Goal: Navigation & Orientation: Find specific page/section

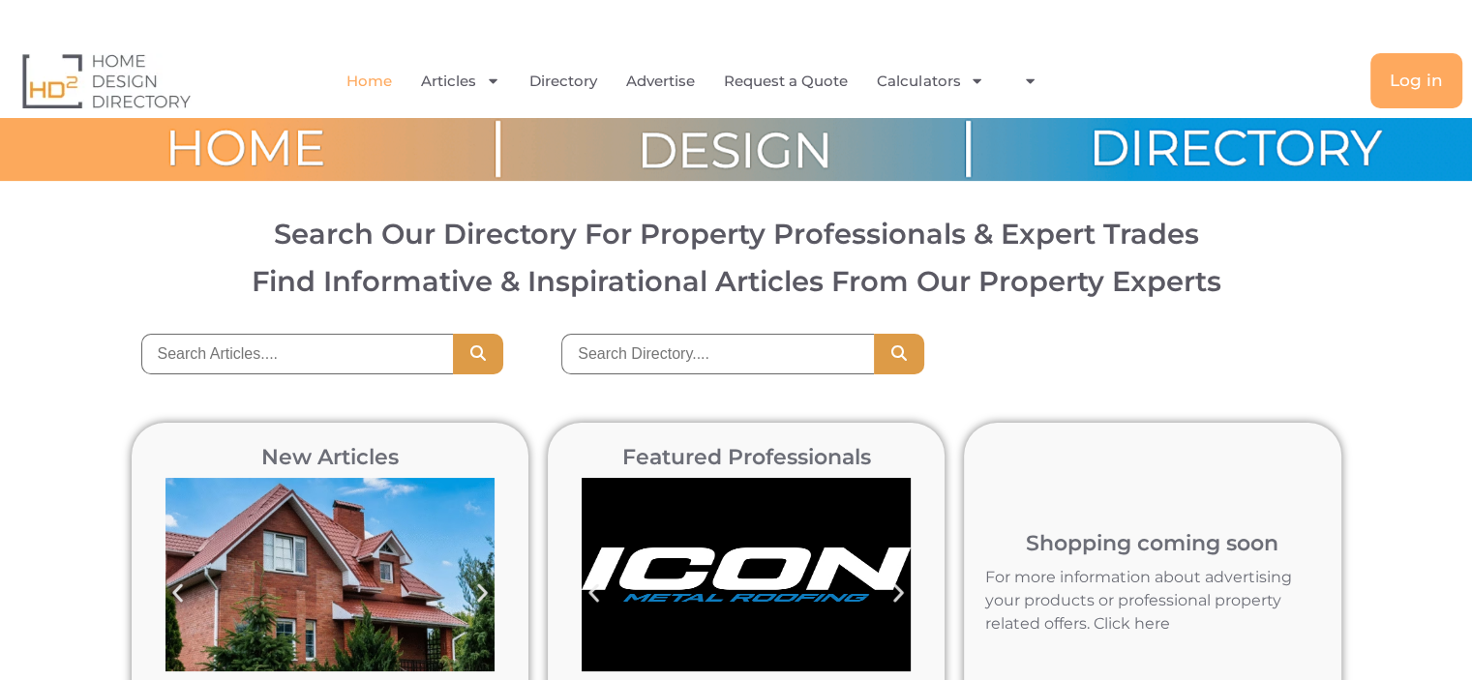
scroll to position [39, 0]
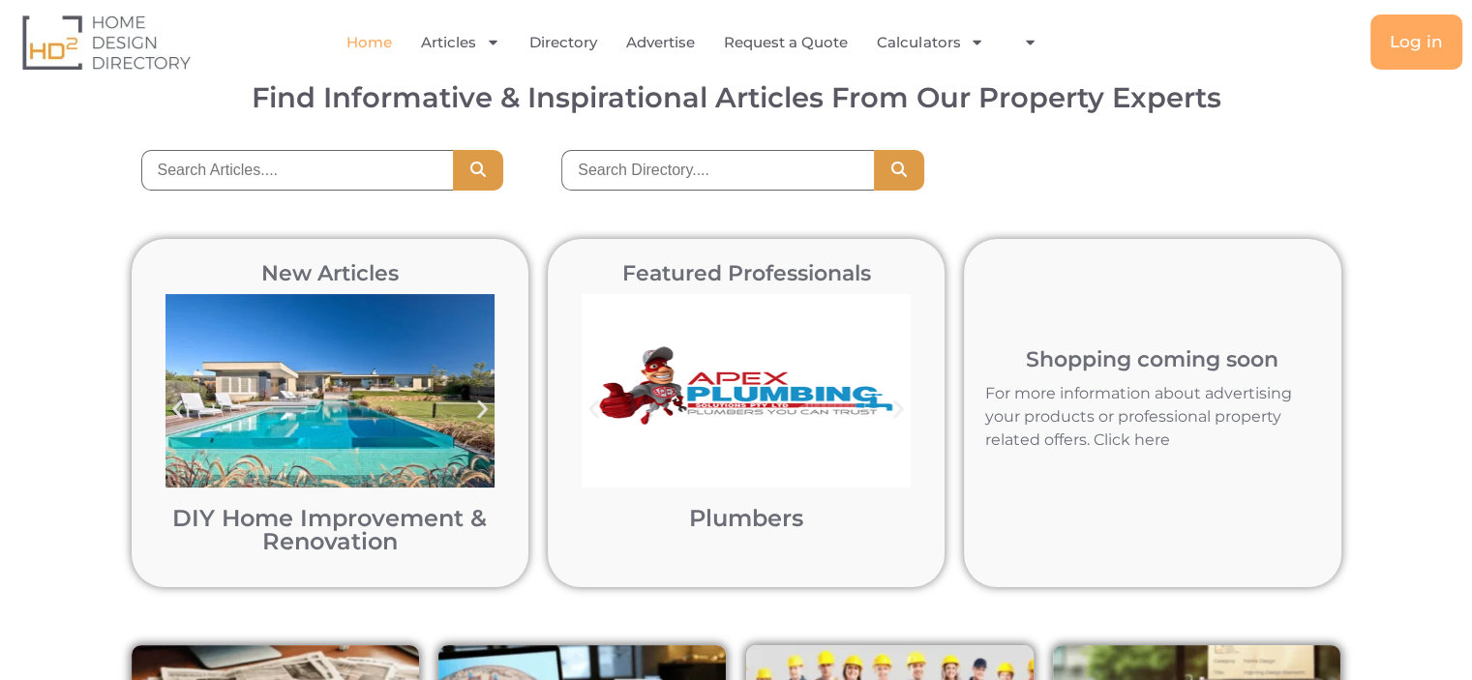
scroll to position [0, 0]
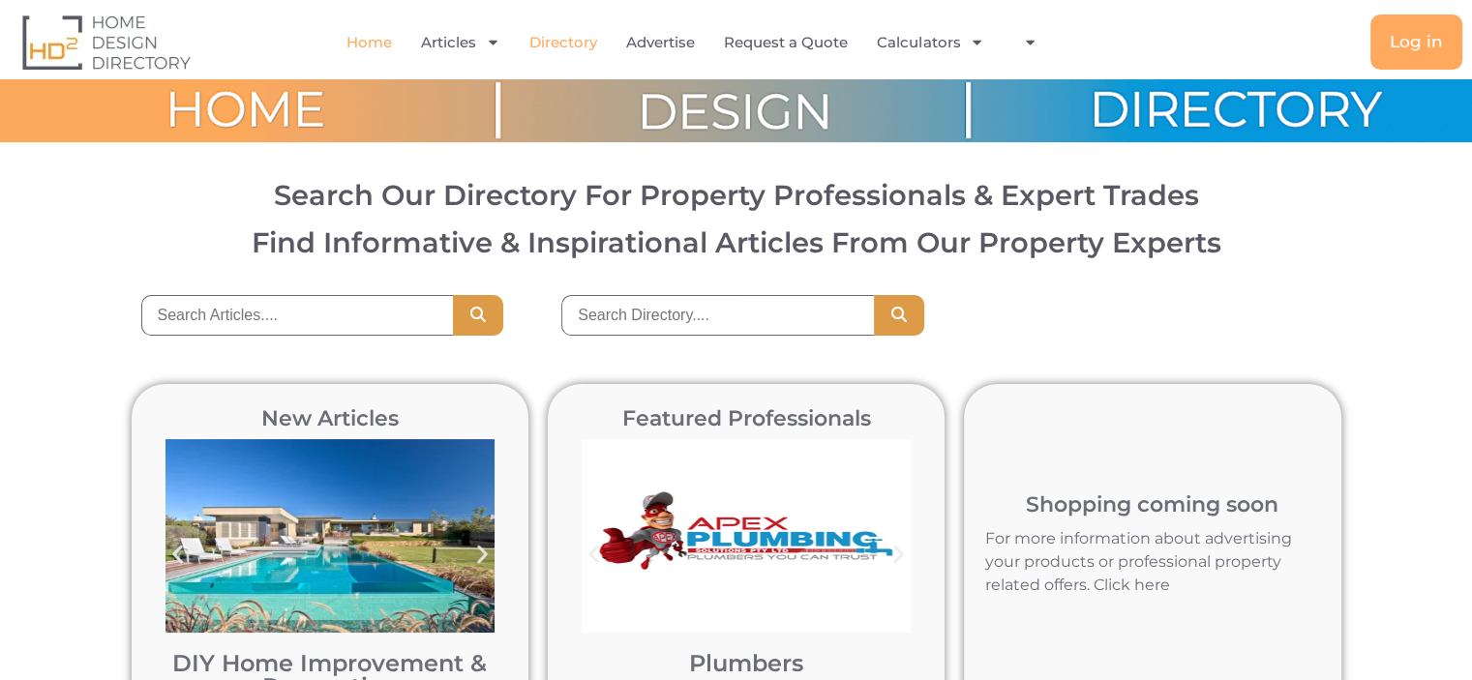
click at [577, 43] on link "Directory" at bounding box center [563, 42] width 68 height 45
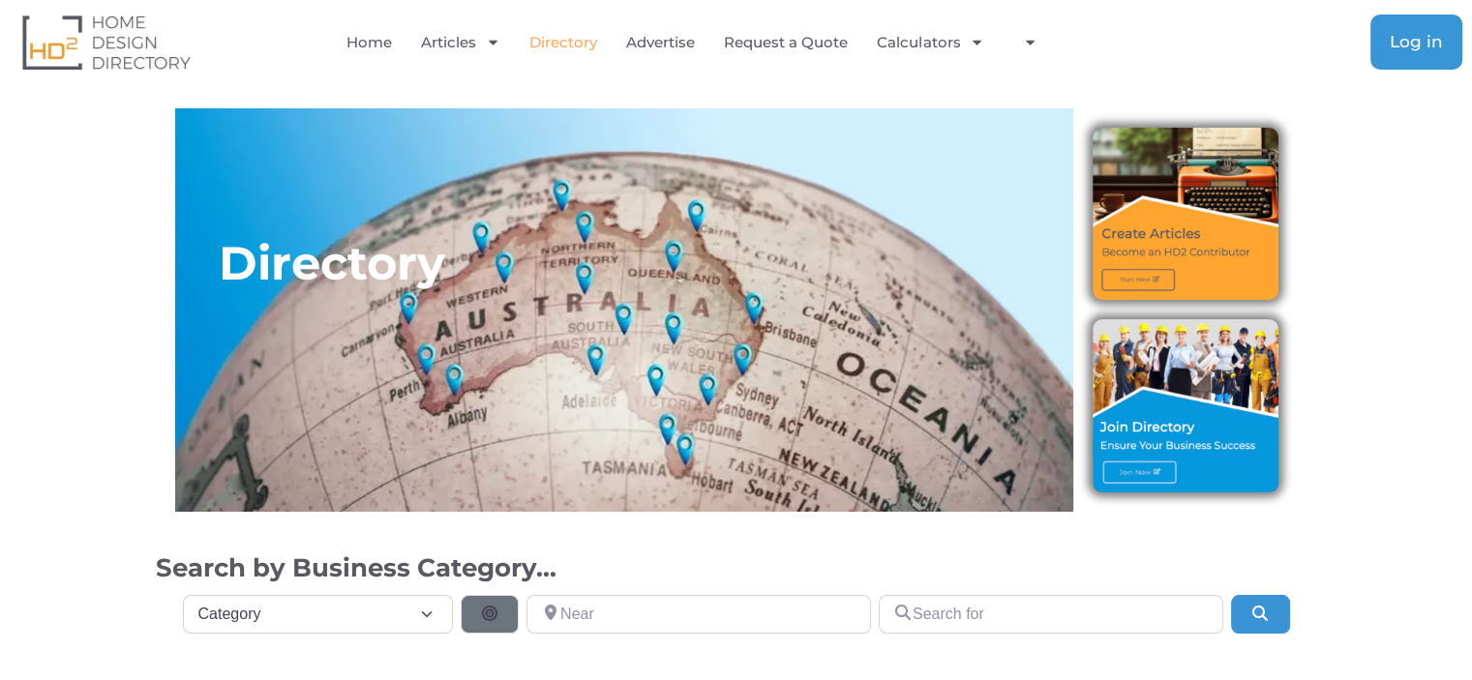
click at [1414, 57] on link "Log in" at bounding box center [1416, 42] width 92 height 55
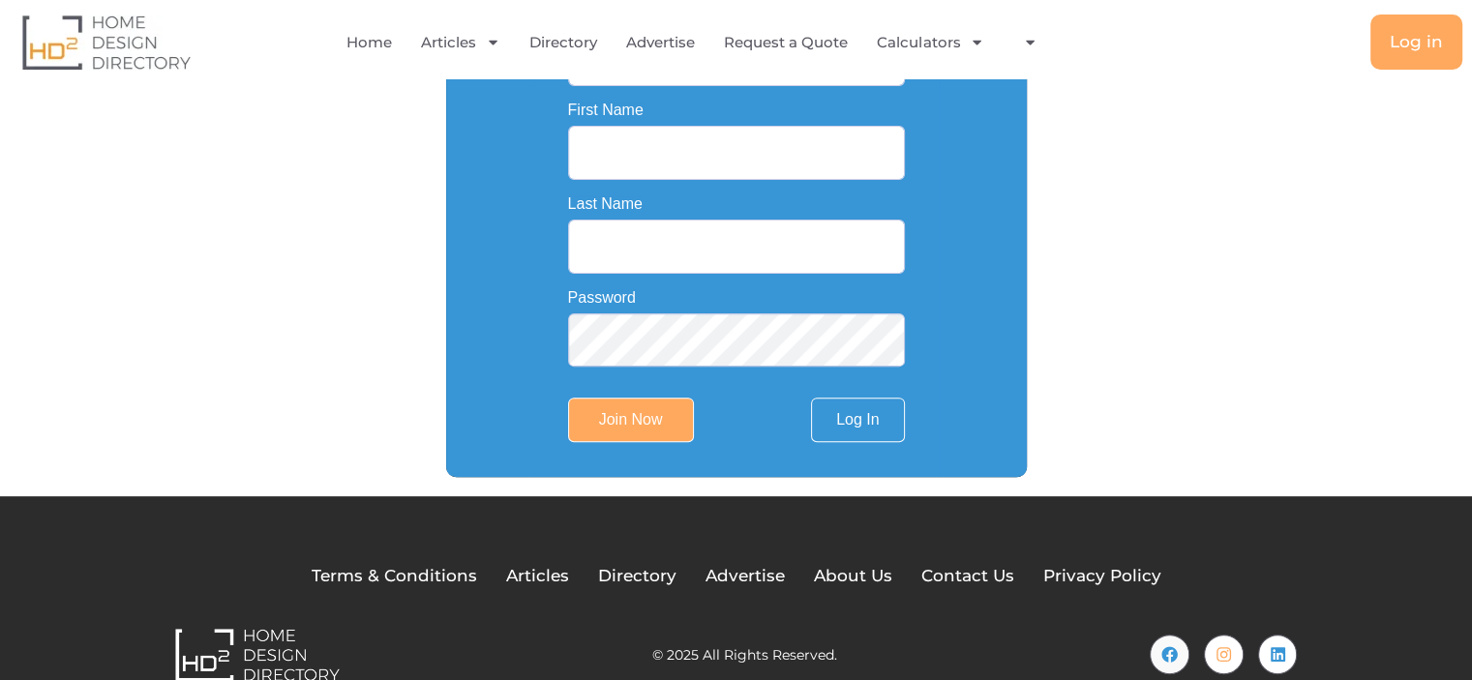
scroll to position [581, 0]
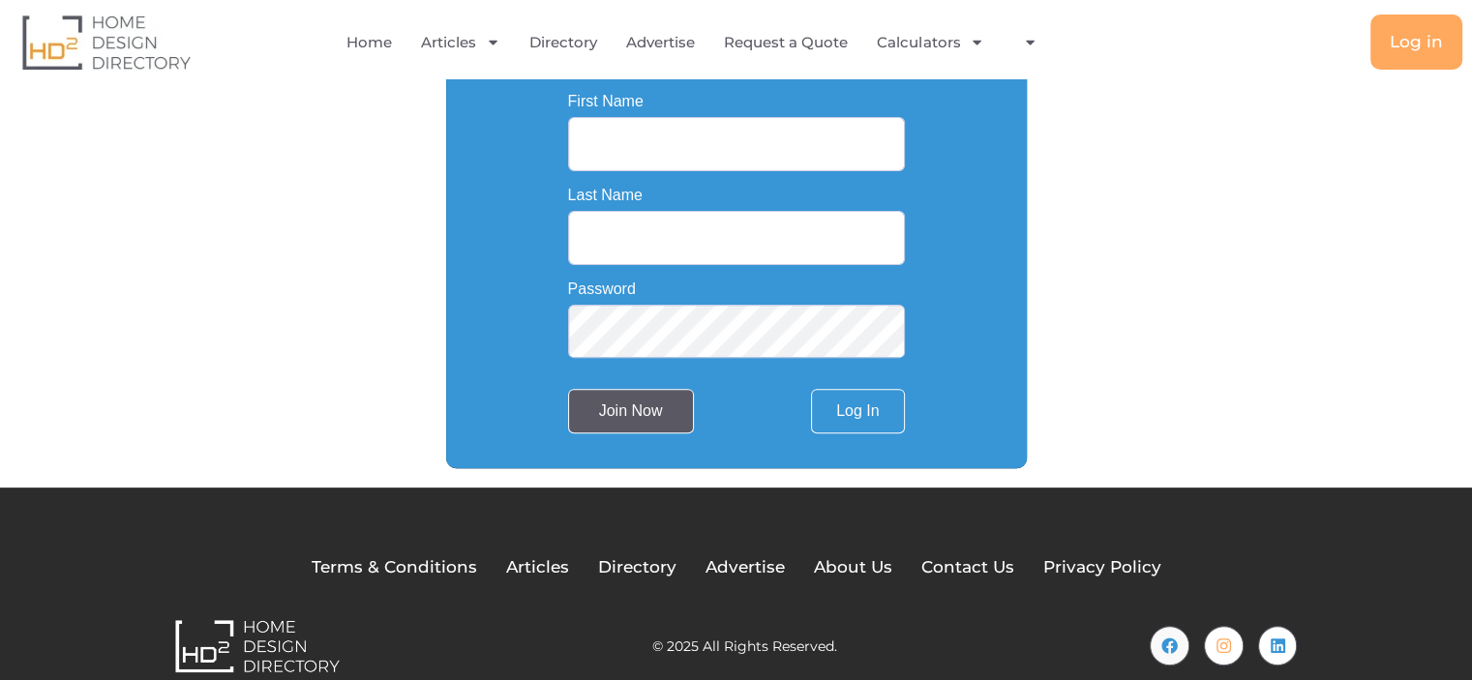
click at [670, 426] on input "Join Now" at bounding box center [631, 411] width 126 height 45
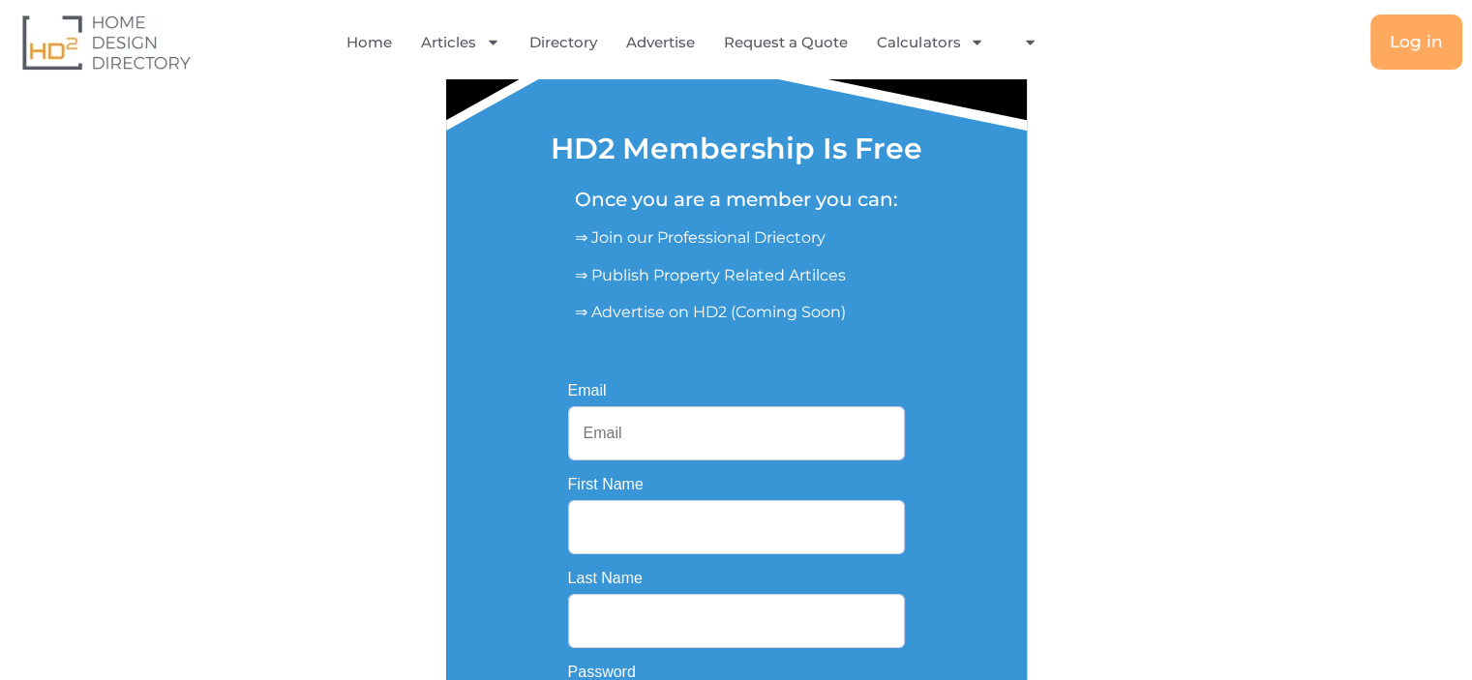
scroll to position [194, 0]
